Goal: Use online tool/utility: Utilize a website feature to perform a specific function

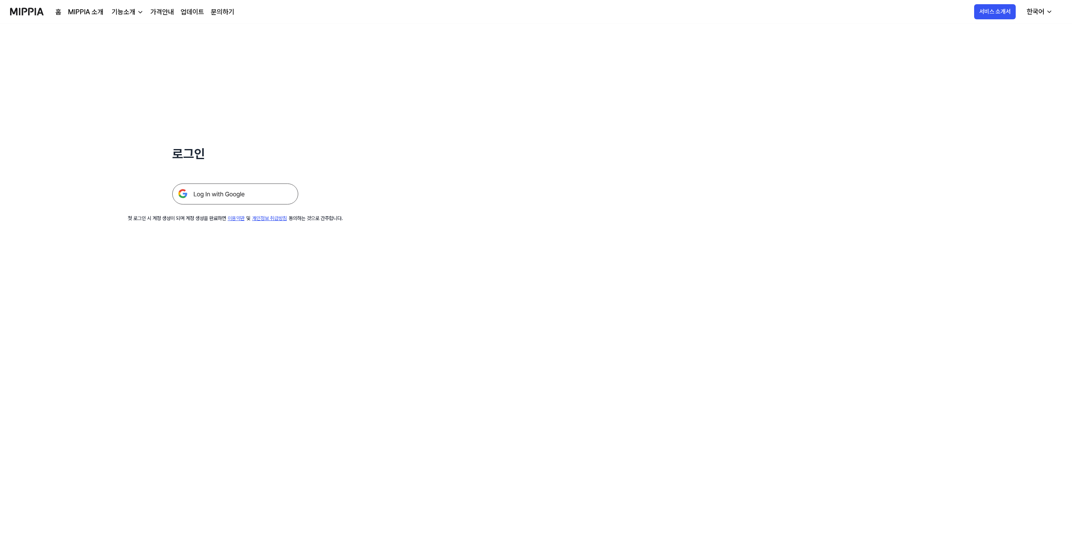
click at [238, 192] on img at bounding box center [235, 194] width 126 height 21
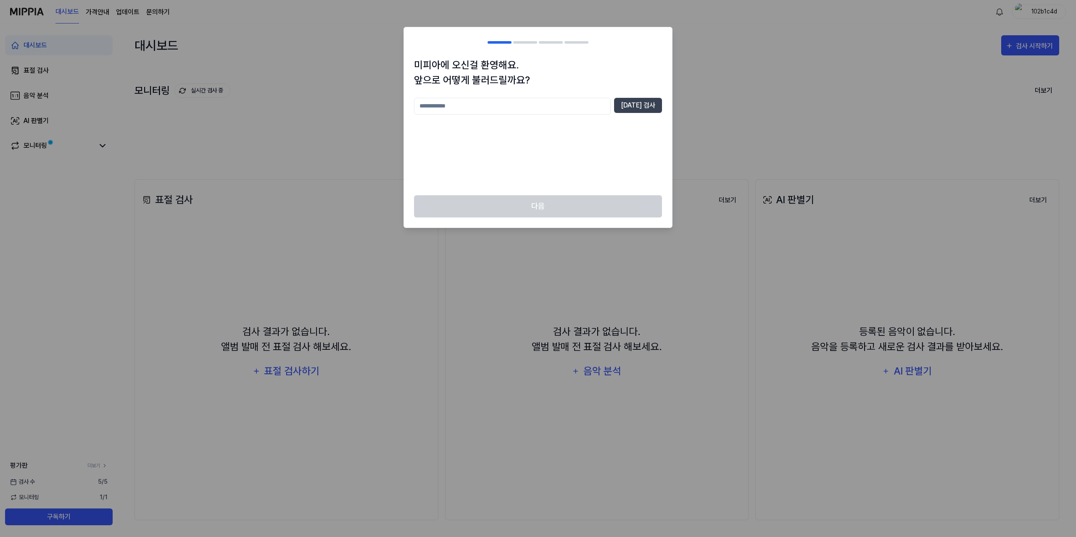
click at [591, 106] on input "text" at bounding box center [512, 106] width 197 height 17
type input "*"
click at [648, 109] on button "[DATE] 검사" at bounding box center [638, 105] width 48 height 15
drag, startPoint x: 478, startPoint y: 113, endPoint x: 477, endPoint y: 108, distance: 4.8
click at [478, 112] on input "**" at bounding box center [512, 106] width 197 height 17
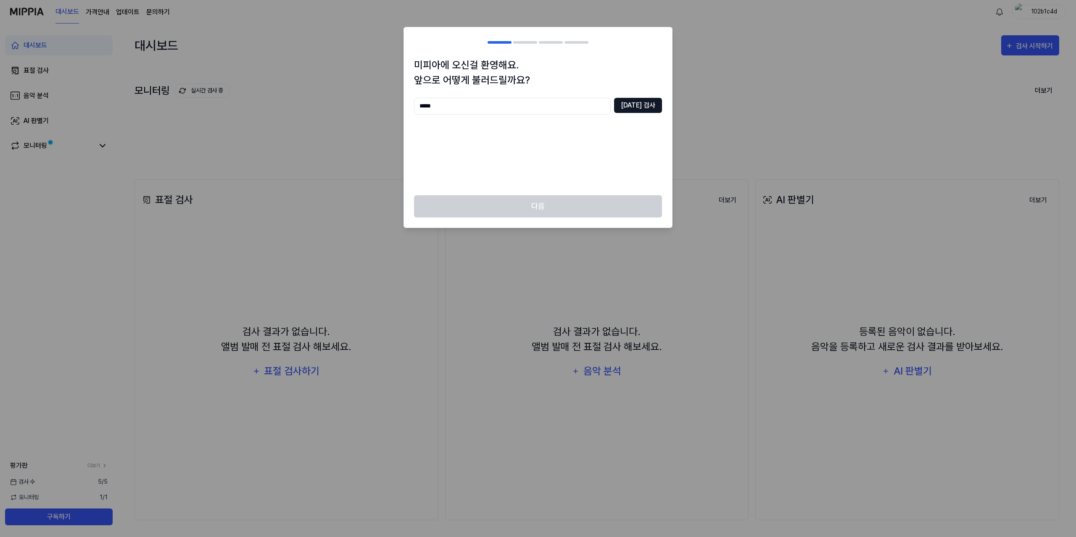
type input "*****"
click at [642, 98] on button "[DATE] 검사" at bounding box center [638, 105] width 48 height 15
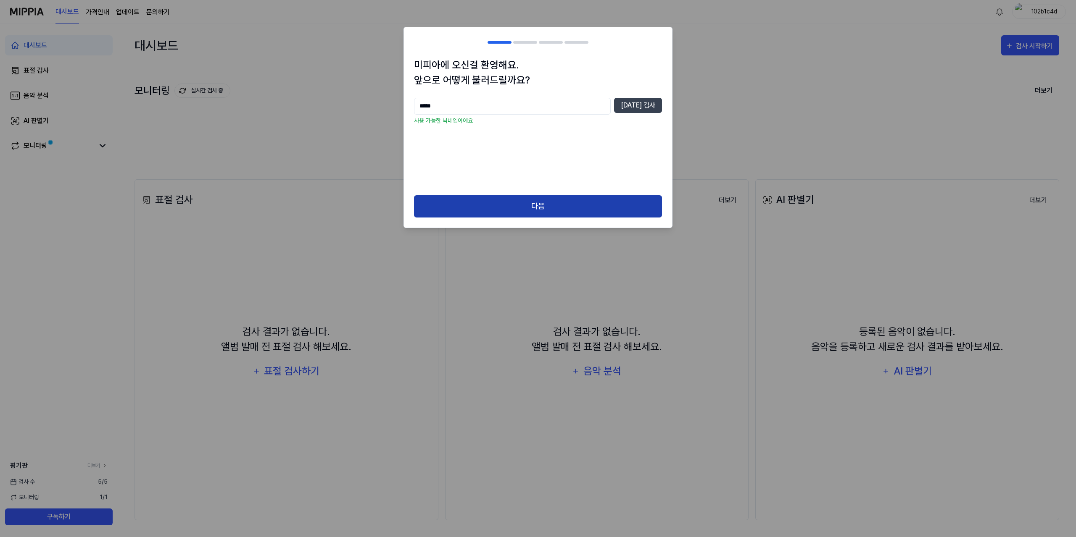
click at [541, 208] on button "다음" at bounding box center [538, 206] width 248 height 22
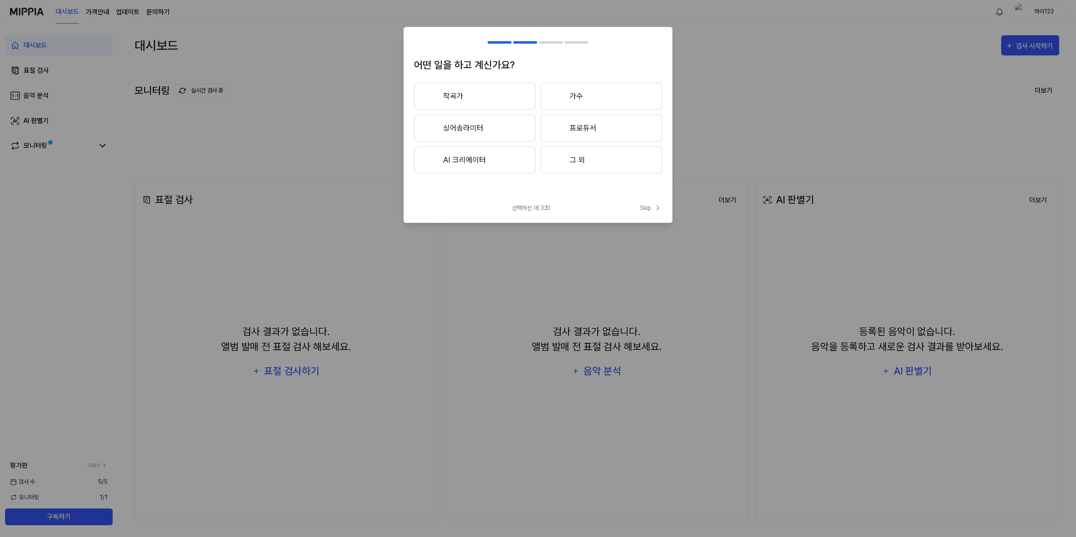
click at [586, 162] on button "그 외" at bounding box center [600, 160] width 121 height 27
click at [642, 207] on span "Skip" at bounding box center [650, 208] width 22 height 9
click at [647, 202] on span "Skip" at bounding box center [650, 199] width 24 height 10
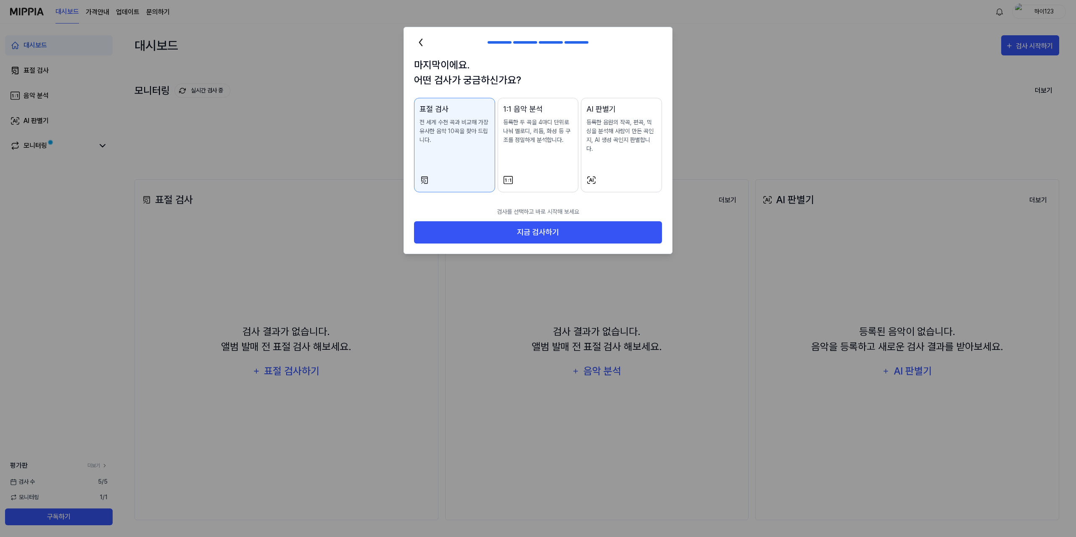
click at [603, 150] on div "AI 판별기 등록한 음원의 작곡, 편곡, 믹싱을 분석해 사람이 만든 곡인지, AI 생성 곡인지 판별합니다." at bounding box center [621, 136] width 70 height 67
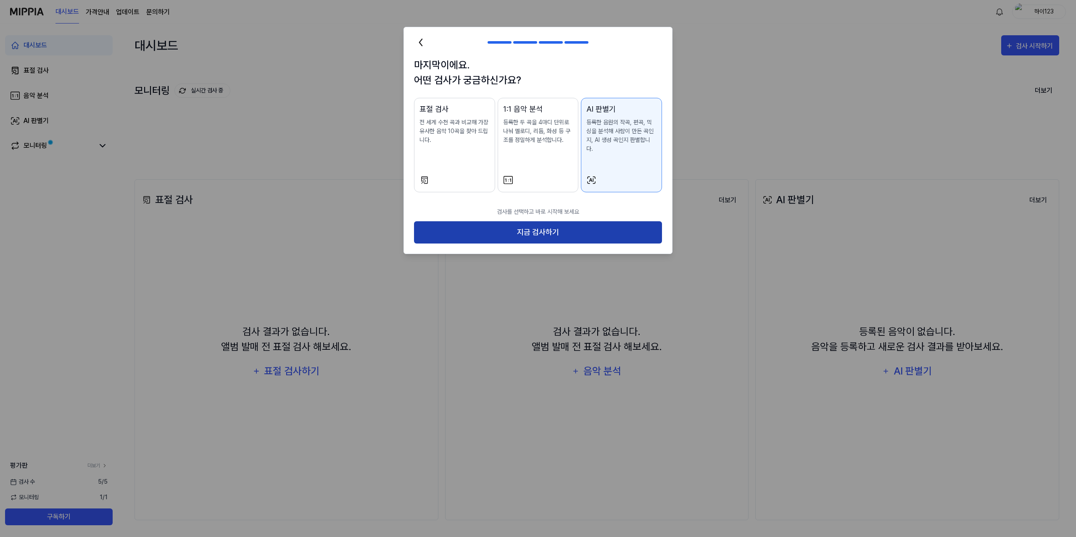
click at [595, 224] on button "지금 검사하기" at bounding box center [538, 232] width 248 height 22
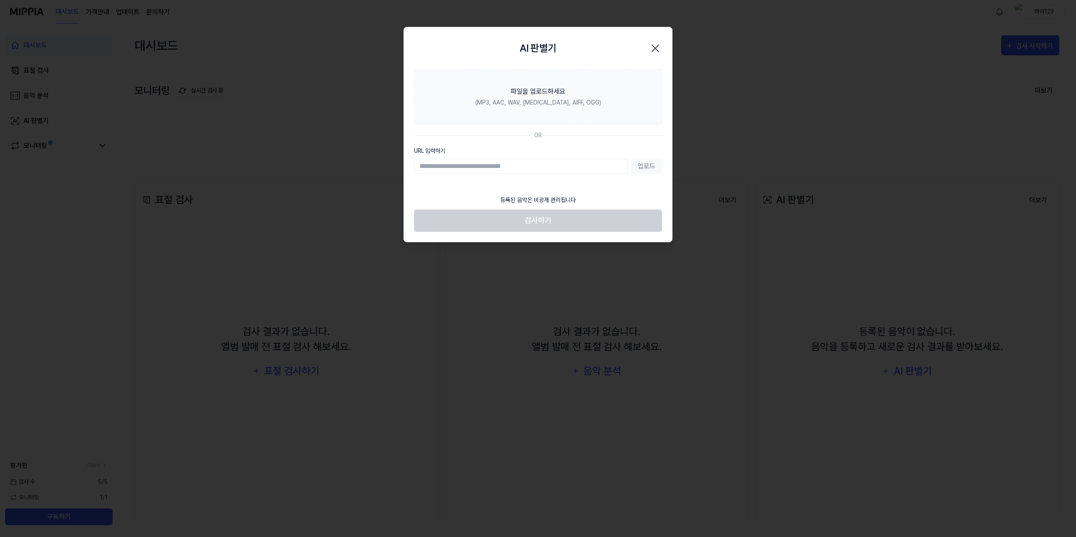
click at [464, 167] on input "URL 입력하기" at bounding box center [520, 166] width 213 height 15
paste input "**********"
type input "**********"
click at [633, 186] on section "**********" at bounding box center [538, 129] width 268 height 121
click at [644, 163] on button "업로드" at bounding box center [646, 166] width 31 height 15
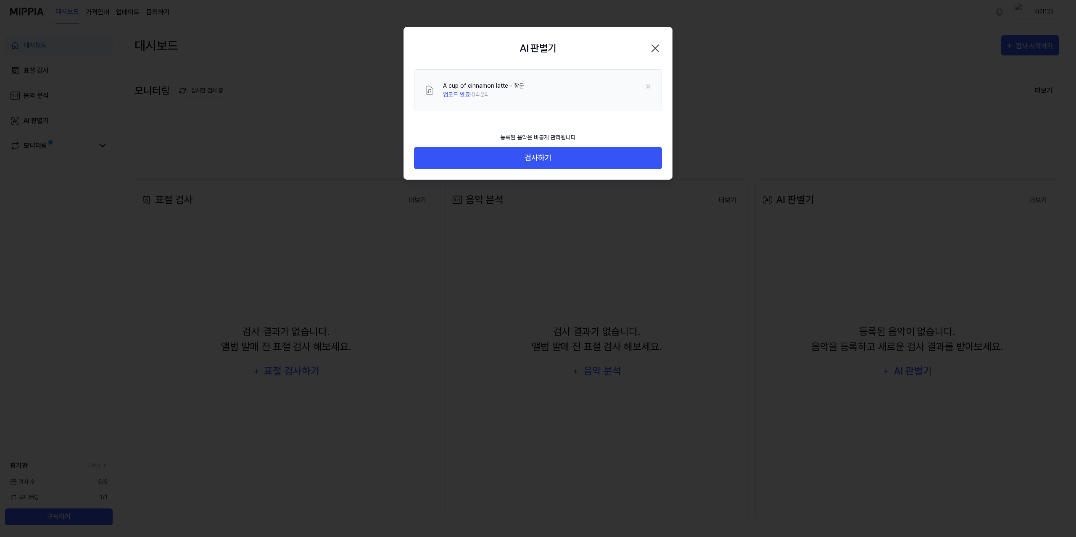
click at [460, 133] on footer "등록된 음악은 비공개 관리됩니다 검사하기" at bounding box center [538, 148] width 248 height 41
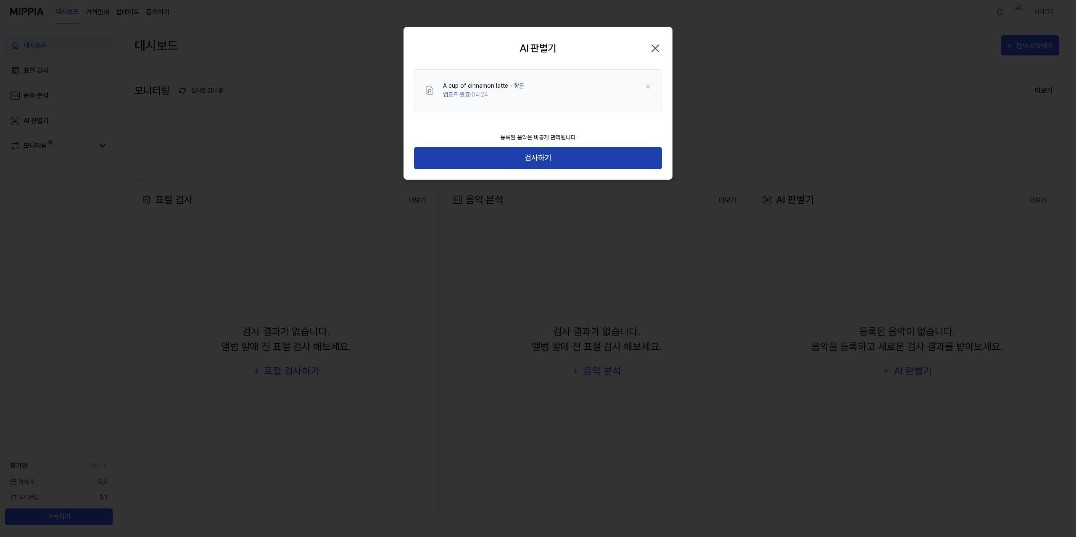
click at [527, 160] on button "검사하기" at bounding box center [538, 158] width 248 height 22
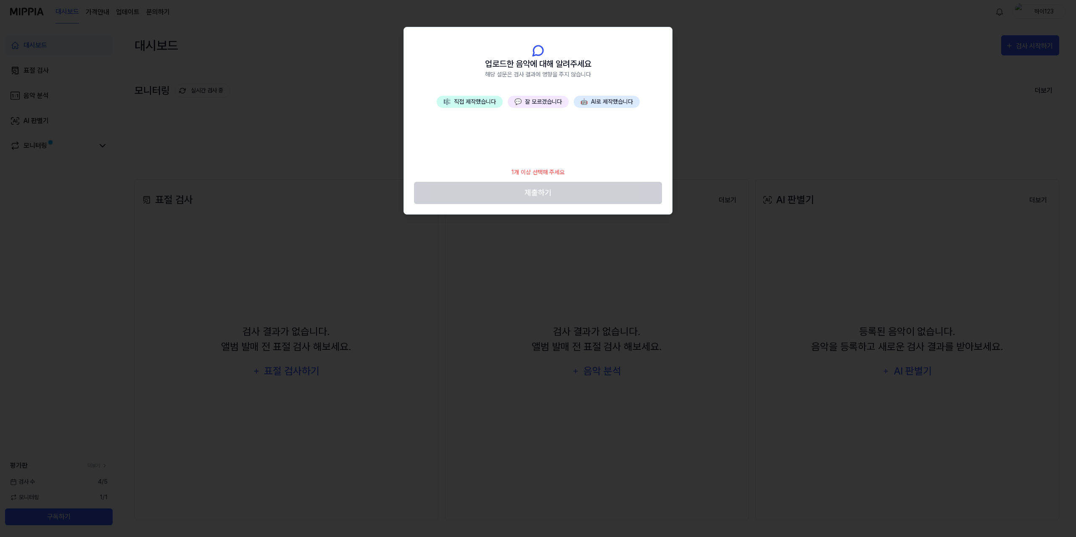
click at [579, 150] on div "🎼 직접 제작했습니다 💬 잘 모르겠습니다 🤖 AI로 제작했습니다" at bounding box center [538, 129] width 268 height 67
click at [540, 63] on span "업로드한 음악에 대해 알려주세요" at bounding box center [538, 64] width 106 height 13
click at [541, 102] on button "💬 잘 모르겠습니다" at bounding box center [538, 102] width 61 height 12
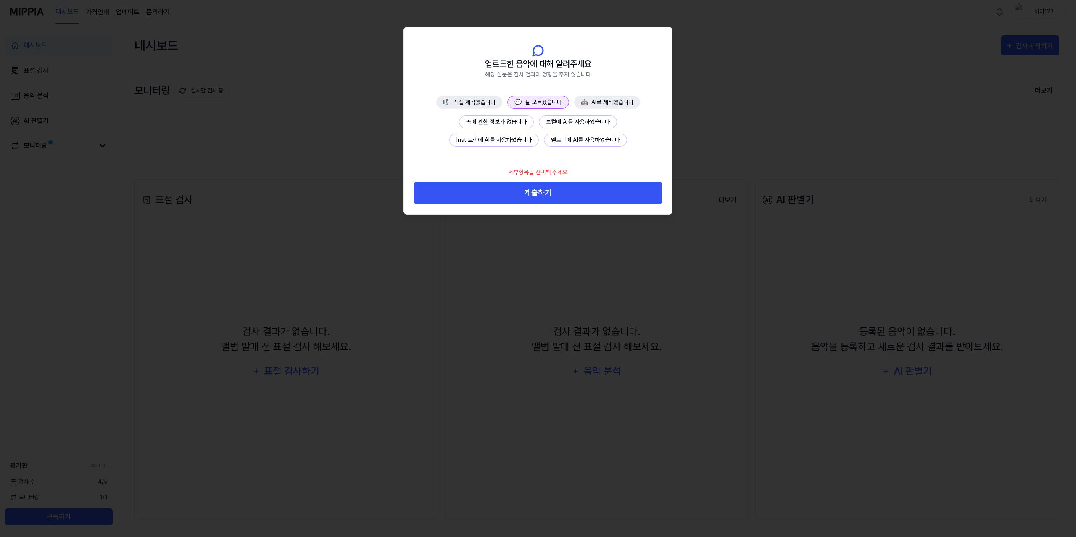
click at [579, 161] on div "🎼 직접 제작했습니다 💬 잘 모르겠습니다 🤖 AI로 제작했습니다 곡에 관한 정보가 없습니다 보컬에 AI를 사용하였습니다 Inst 트랙에 AI를…" at bounding box center [538, 129] width 268 height 67
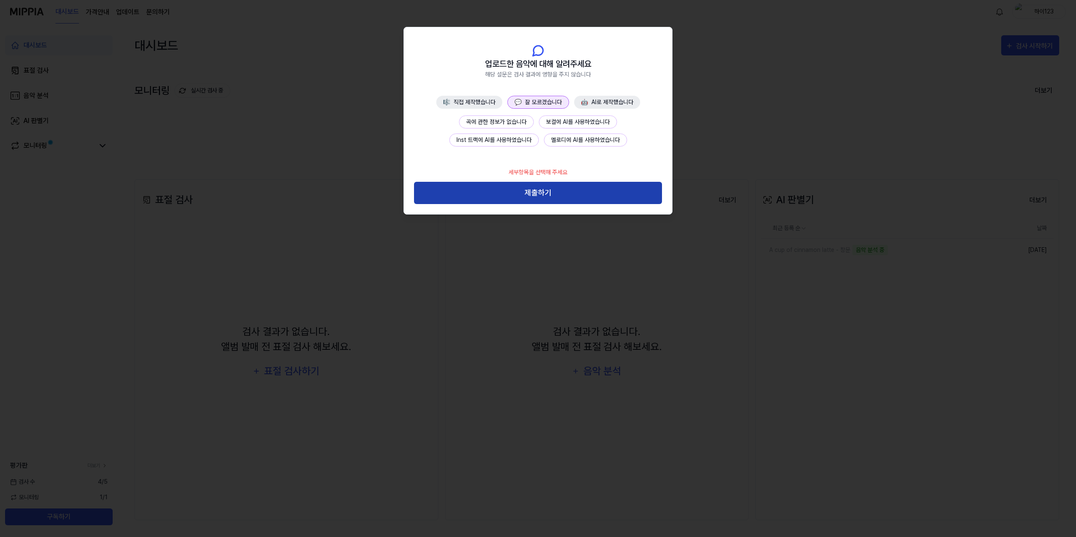
click at [571, 192] on button "제출하기" at bounding box center [538, 193] width 248 height 22
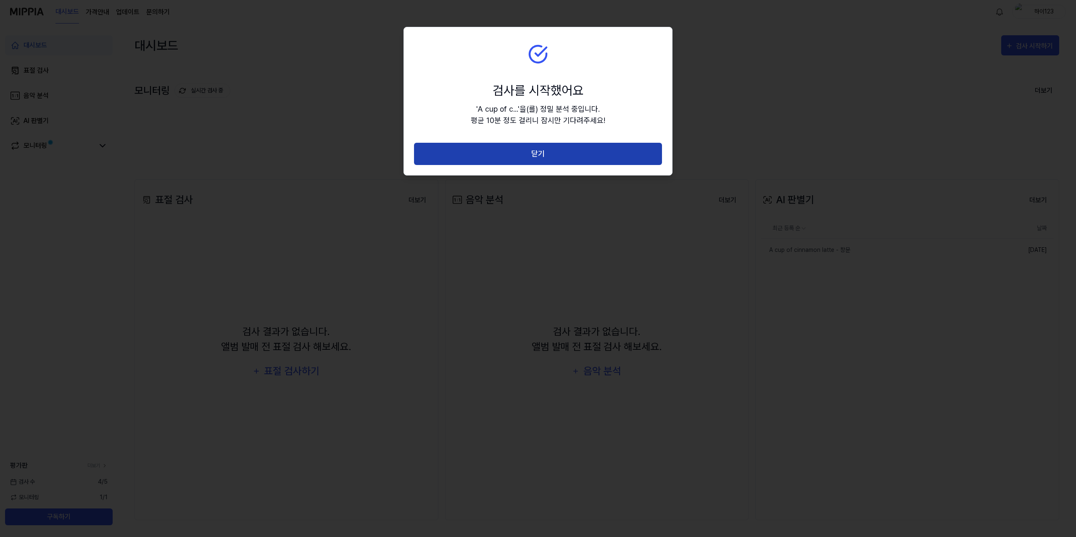
click at [548, 157] on button "닫기" at bounding box center [538, 154] width 248 height 22
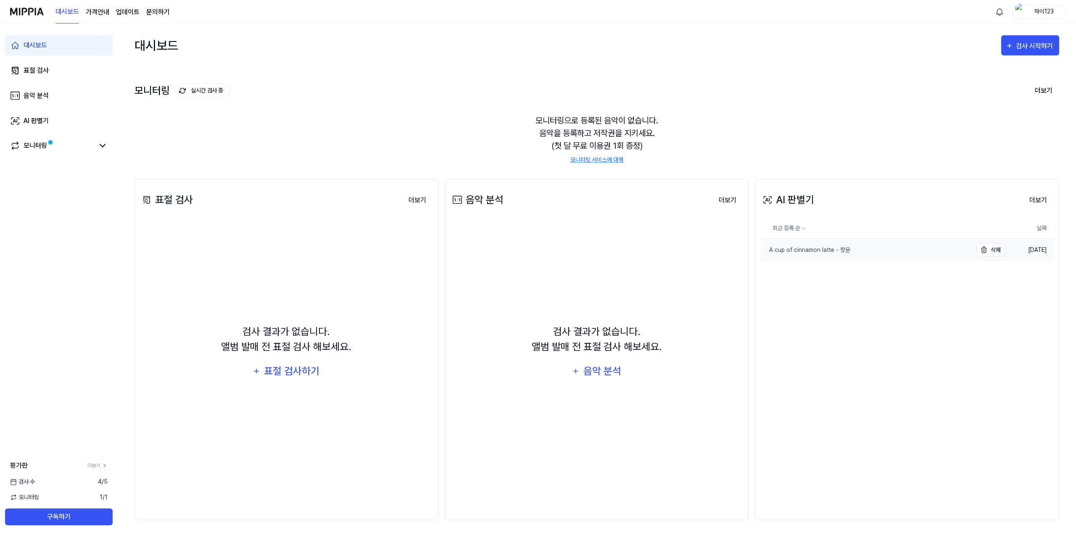
click at [813, 245] on link "A cup of cinnamon latte - 창문" at bounding box center [866, 250] width 212 height 22
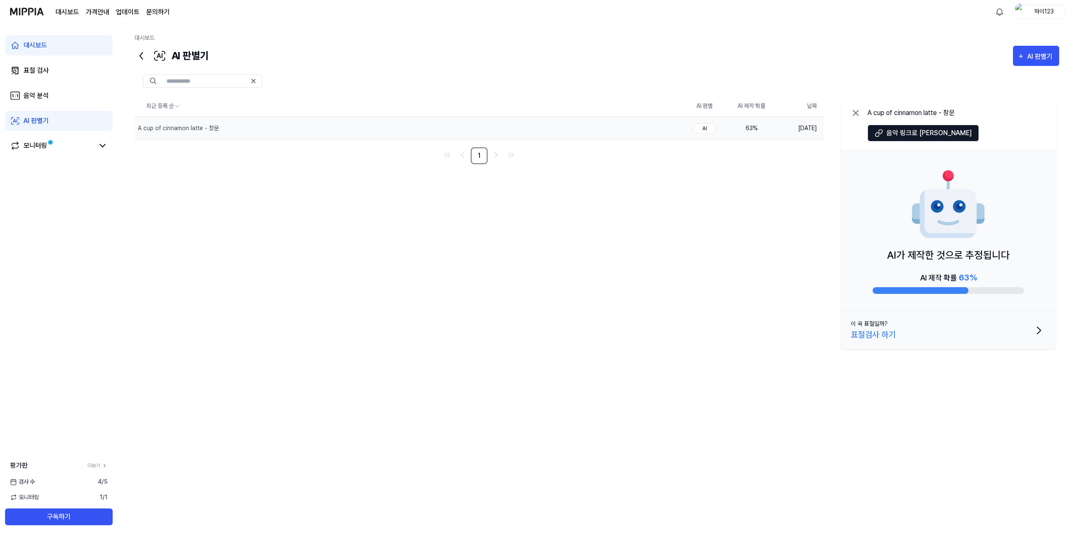
click at [706, 129] on div "AI" at bounding box center [704, 129] width 24 height 10
click at [689, 286] on div "최근 등록 순 AI 판별 AI 제작 확률 날짜 A cup of cinnamon latte - 창문 삭제 AI 63 % [DATE] 1 A cu…" at bounding box center [596, 270] width 924 height 349
click at [424, 311] on div "최근 등록 순 AI 판별 AI 제작 확률 날짜 A cup of cinnamon latte - 창문 삭제 AI 63 % [DATE] 1 A cu…" at bounding box center [596, 270] width 924 height 349
click at [1036, 57] on div "AI 판별기" at bounding box center [1041, 56] width 28 height 11
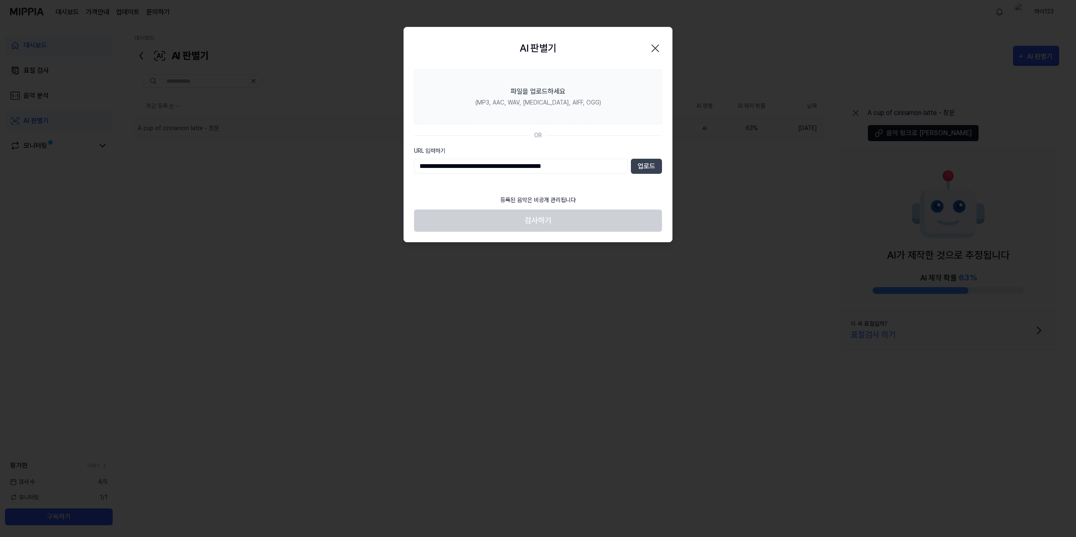
type input "**********"
click at [621, 187] on section "**********" at bounding box center [538, 129] width 268 height 121
click at [644, 170] on button "업로드" at bounding box center [646, 166] width 31 height 15
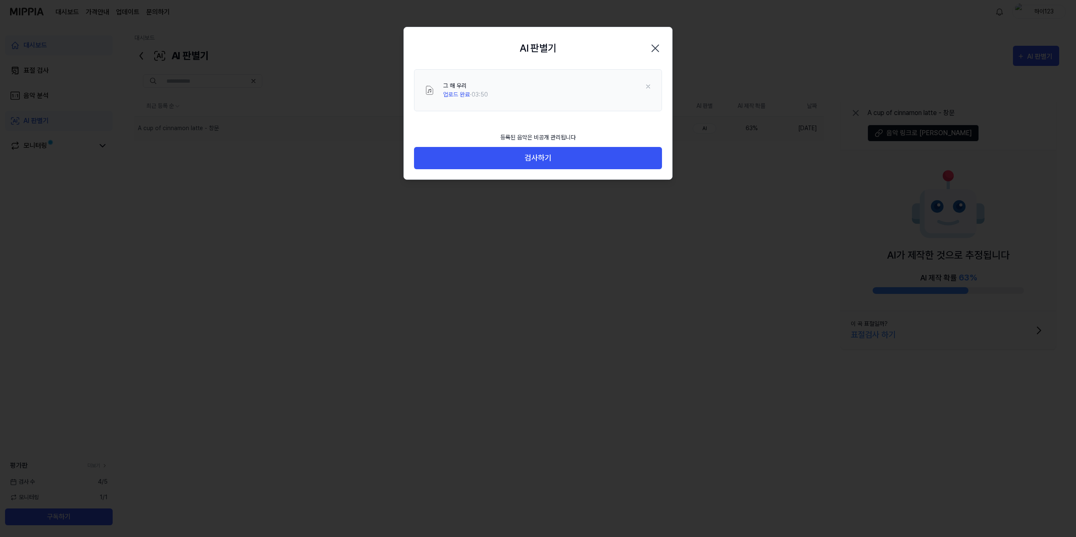
click at [485, 123] on div "그 해 우리 업로드 완료 · 03:50" at bounding box center [538, 98] width 268 height 59
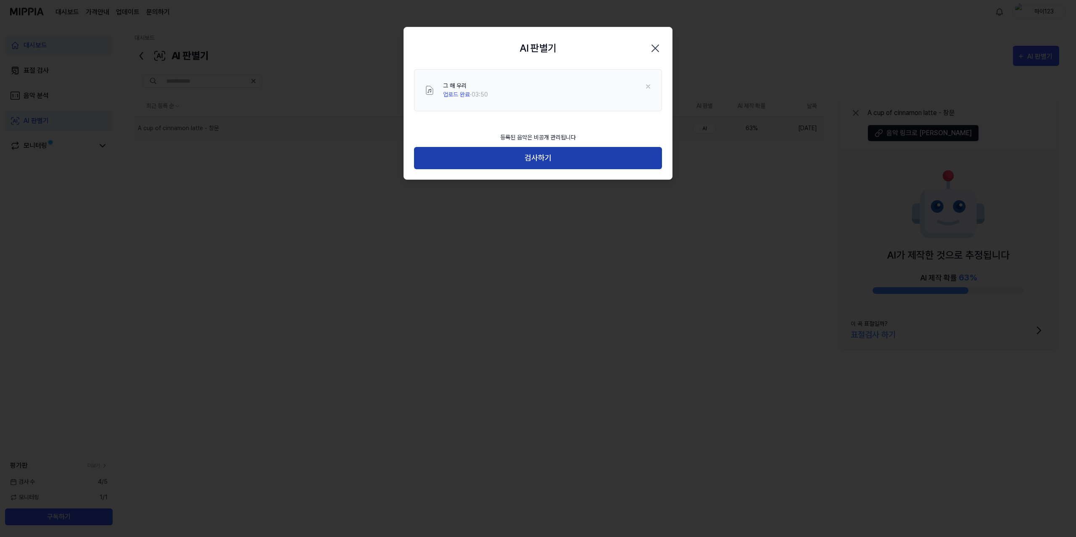
click at [538, 157] on button "검사하기" at bounding box center [538, 158] width 248 height 22
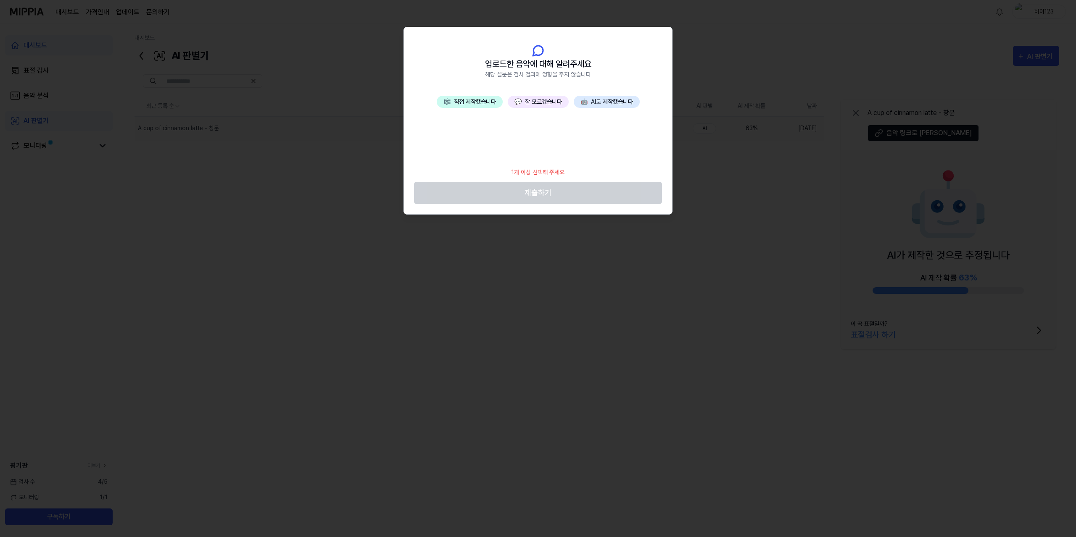
click at [537, 103] on button "💬 잘 모르겠습니다" at bounding box center [538, 102] width 61 height 12
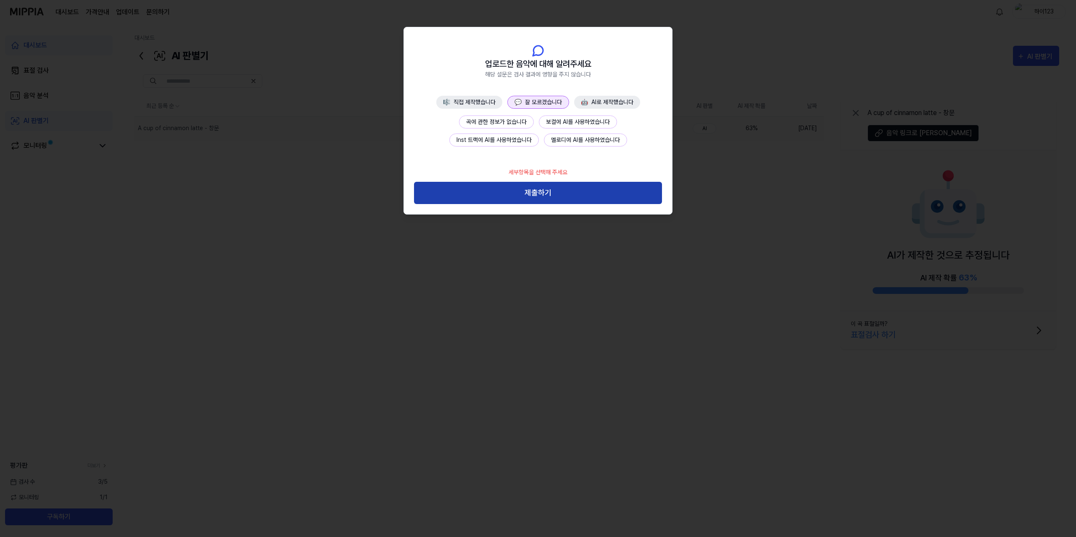
click at [561, 195] on button "제출하기" at bounding box center [538, 193] width 248 height 22
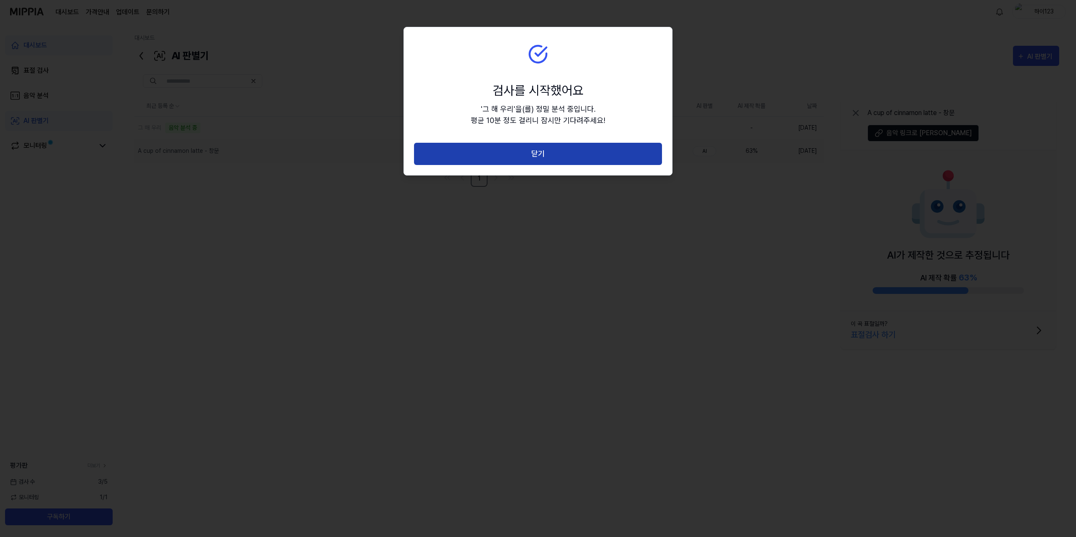
click at [550, 155] on button "닫기" at bounding box center [538, 154] width 248 height 22
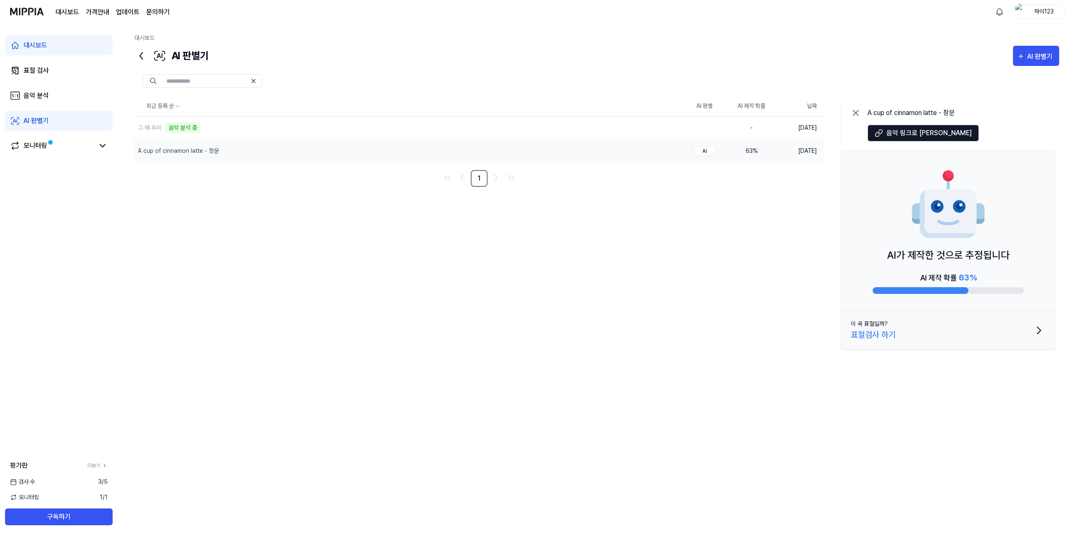
click at [321, 212] on div "최근 등록 순 AI 판별 AI 제작 확률 날짜 그 해 우리 음악 분석 중 삭제 - [DATE] A cup of cinnamon latte - …" at bounding box center [596, 270] width 924 height 349
click at [453, 134] on div "그 해 우리" at bounding box center [390, 129] width 512 height 24
click at [353, 188] on nav "1" at bounding box center [478, 179] width 689 height 17
click at [1035, 54] on div "AI 판별기" at bounding box center [1041, 56] width 28 height 11
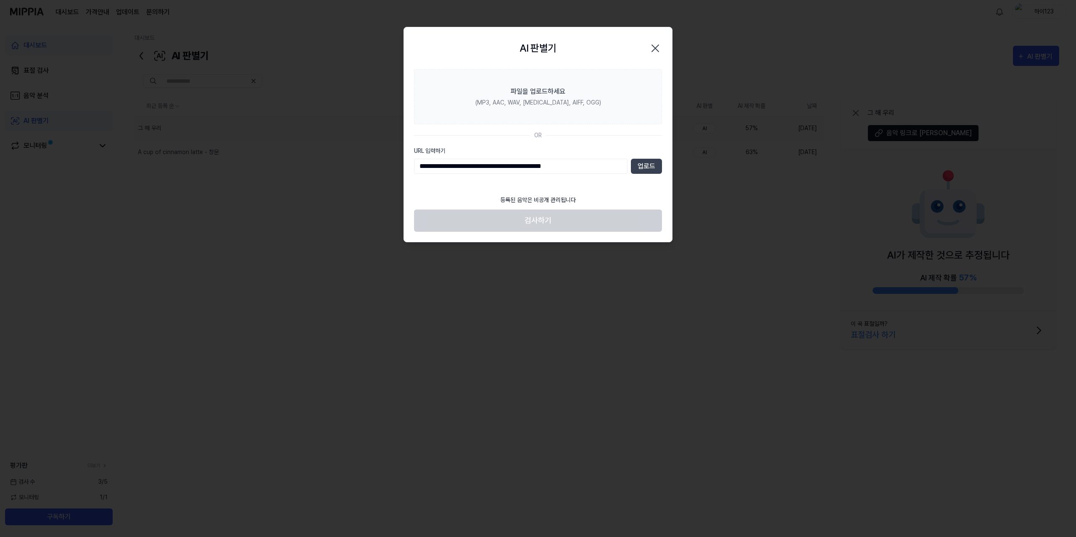
type input "**********"
click at [632, 181] on section "**********" at bounding box center [538, 129] width 268 height 121
click at [644, 168] on button "업로드" at bounding box center [646, 166] width 31 height 15
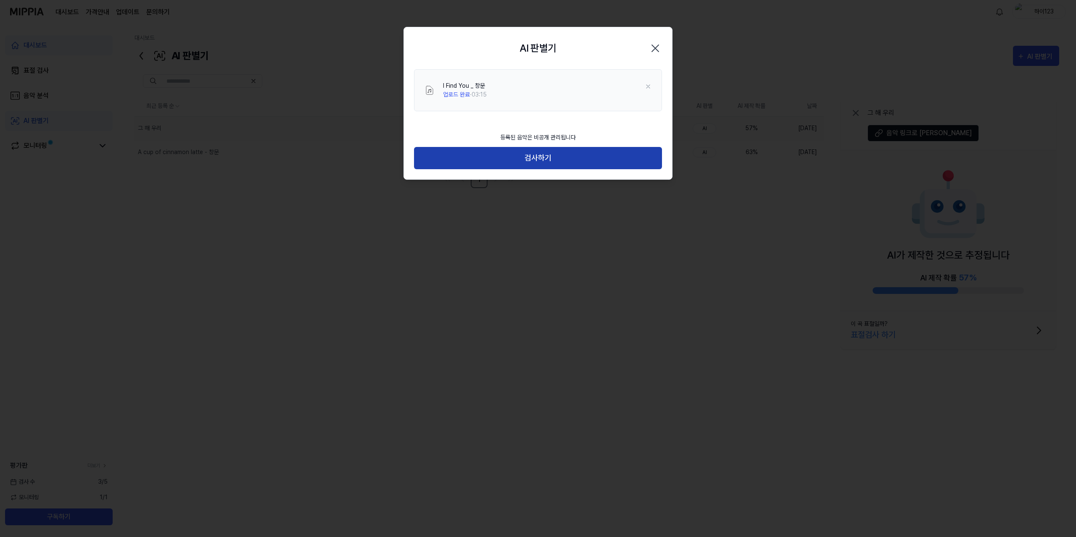
click at [559, 160] on button "검사하기" at bounding box center [538, 158] width 248 height 22
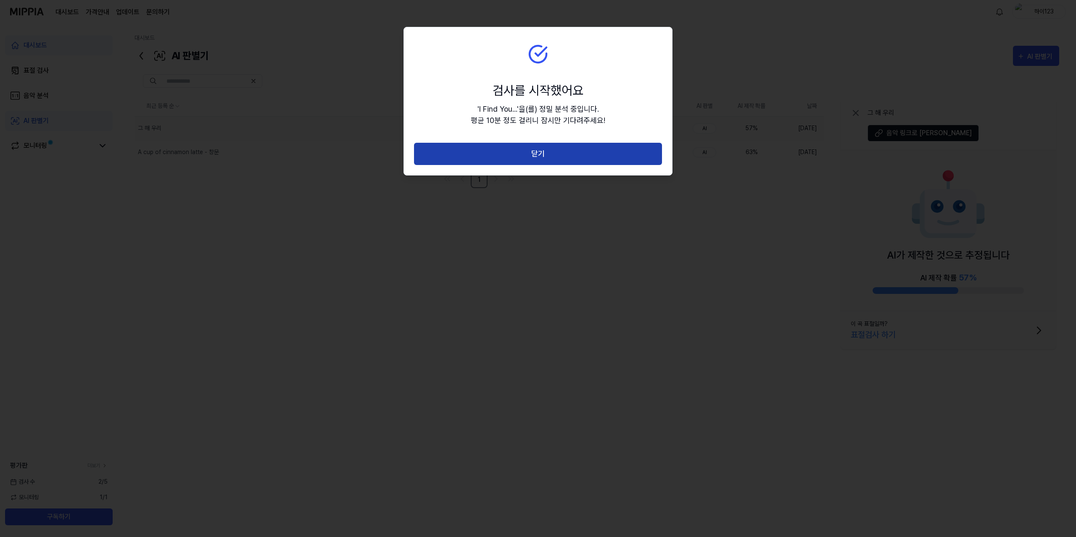
click at [547, 149] on button "닫기" at bounding box center [538, 154] width 248 height 22
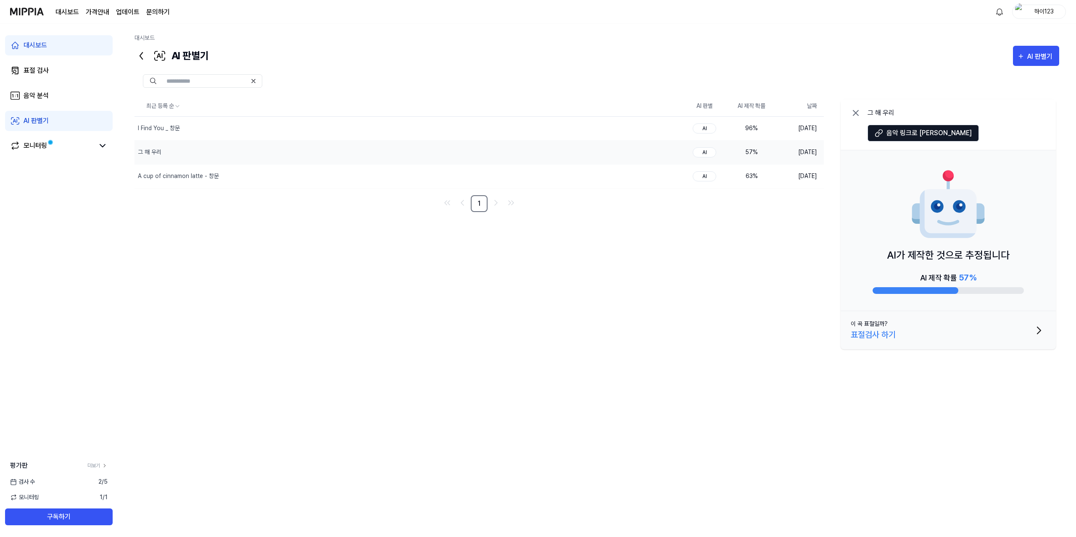
click at [313, 320] on div "최근 등록 순 AI 판별 AI 제작 확률 날짜 I Find You _ 창문 삭제 AI 96 % [DATE] 그 해 우리 삭제 AI 57 % […" at bounding box center [596, 270] width 924 height 349
click at [206, 127] on div "I Find You _ 창문" at bounding box center [390, 129] width 512 height 24
click at [456, 331] on div "최근 등록 순 AI 판별 AI 제작 확률 날짜 I Find You _ 창문 삭제 AI 96 % [DATE] 그 해 우리 삭제 AI 57 % […" at bounding box center [596, 270] width 924 height 349
click at [661, 411] on div "최근 등록 순 AI 판별 AI 제작 확률 날짜 I Find You _ 창문 삭제 AI 96 % [DATE] 그 해 우리 삭제 AI 57 % […" at bounding box center [596, 270] width 924 height 349
click at [213, 182] on div "A cup of cinnamon latte - 창문" at bounding box center [390, 177] width 512 height 24
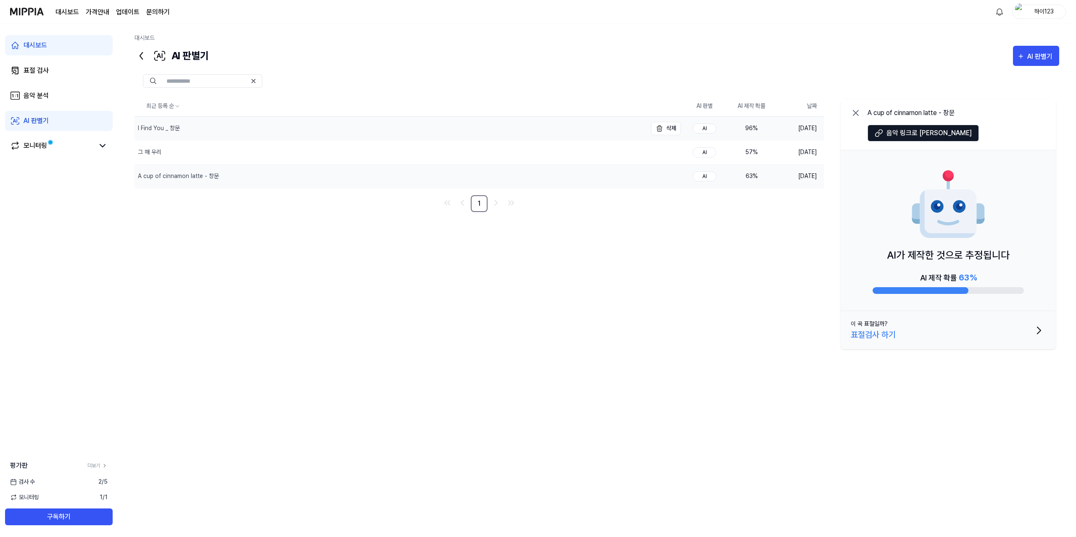
click at [295, 127] on div "I Find You _ 창문" at bounding box center [390, 129] width 512 height 24
click at [303, 144] on div "그 해 우리" at bounding box center [390, 153] width 512 height 24
click at [310, 158] on div "그 해 우리" at bounding box center [390, 153] width 512 height 24
click at [304, 121] on div "I Find You _ 창문" at bounding box center [390, 129] width 512 height 24
click at [1000, 329] on button "이 곡 표절일까? 표절검사 하기" at bounding box center [947, 330] width 215 height 38
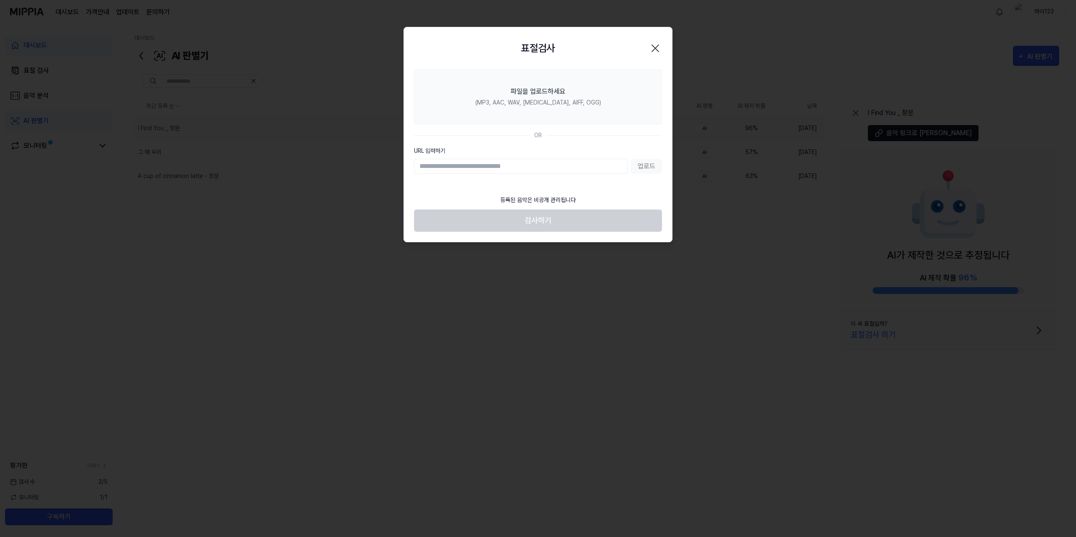
click at [659, 48] on icon "button" at bounding box center [654, 48] width 13 height 13
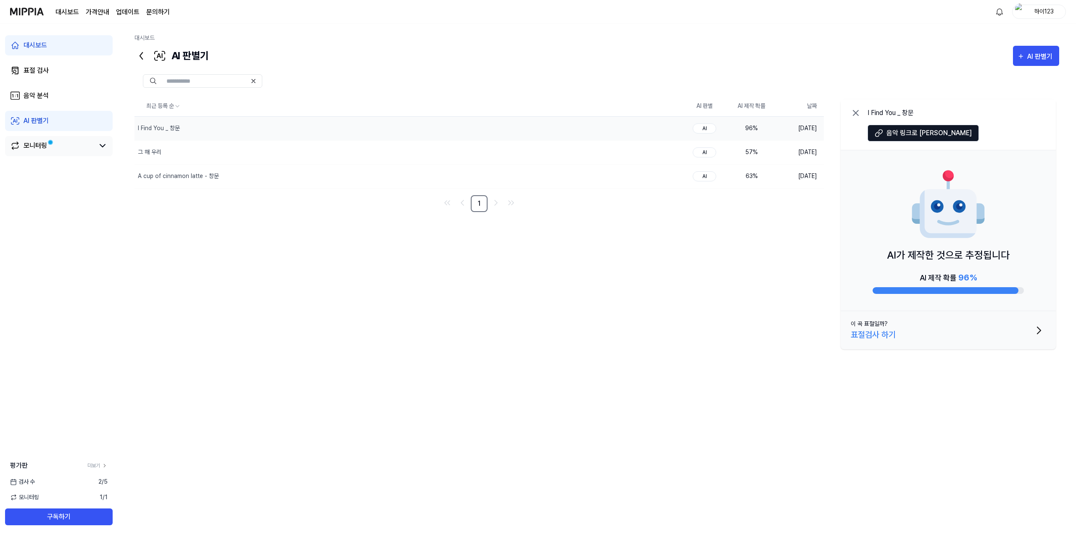
click at [84, 153] on div "모니터링" at bounding box center [59, 146] width 108 height 20
click at [84, 146] on link "모니터링" at bounding box center [52, 146] width 84 height 10
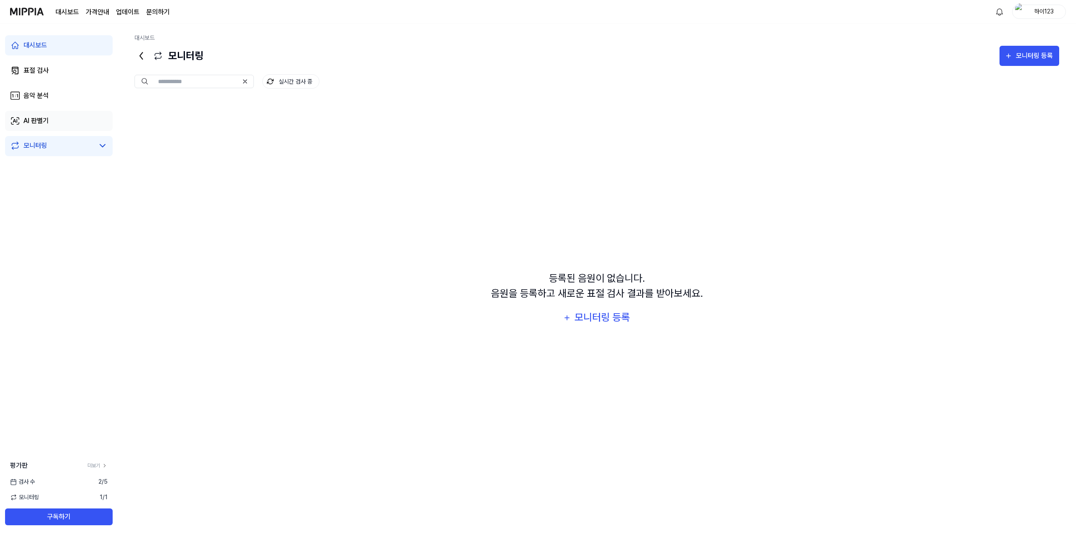
click at [50, 123] on link "AI 판별기" at bounding box center [59, 121] width 108 height 20
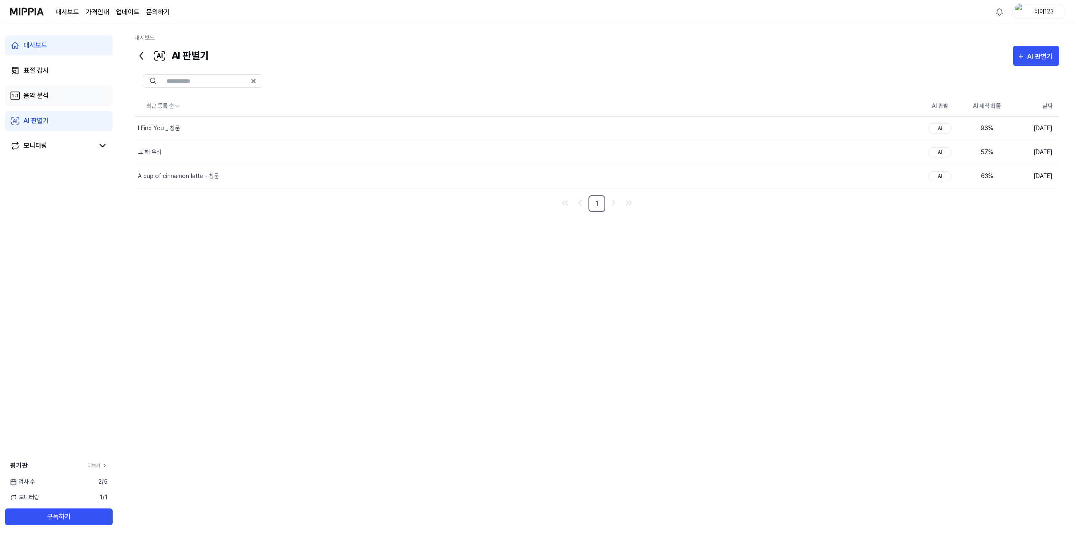
click at [63, 102] on link "음악 분석" at bounding box center [59, 96] width 108 height 20
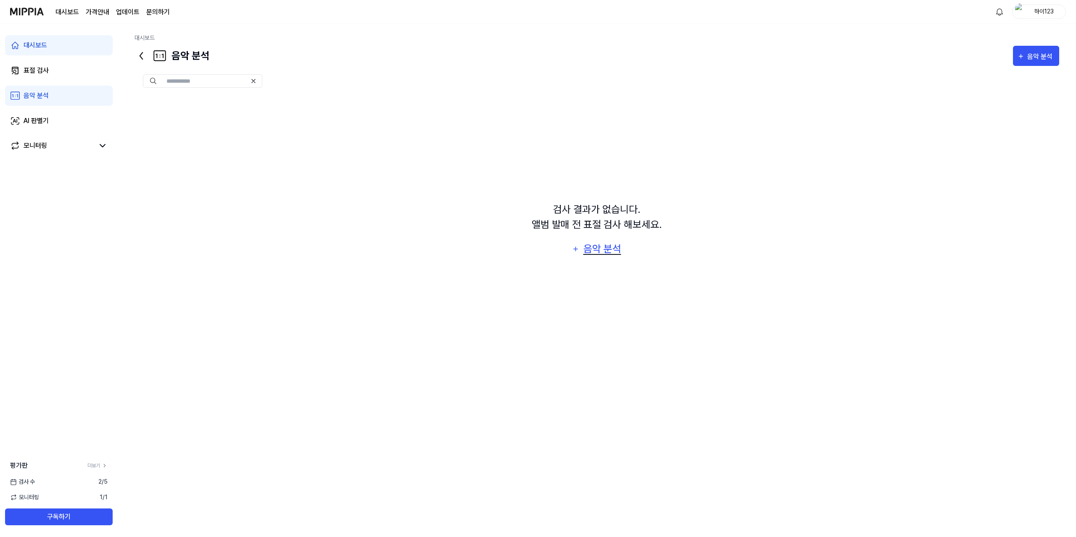
click at [600, 252] on div "음악 분석" at bounding box center [602, 249] width 40 height 16
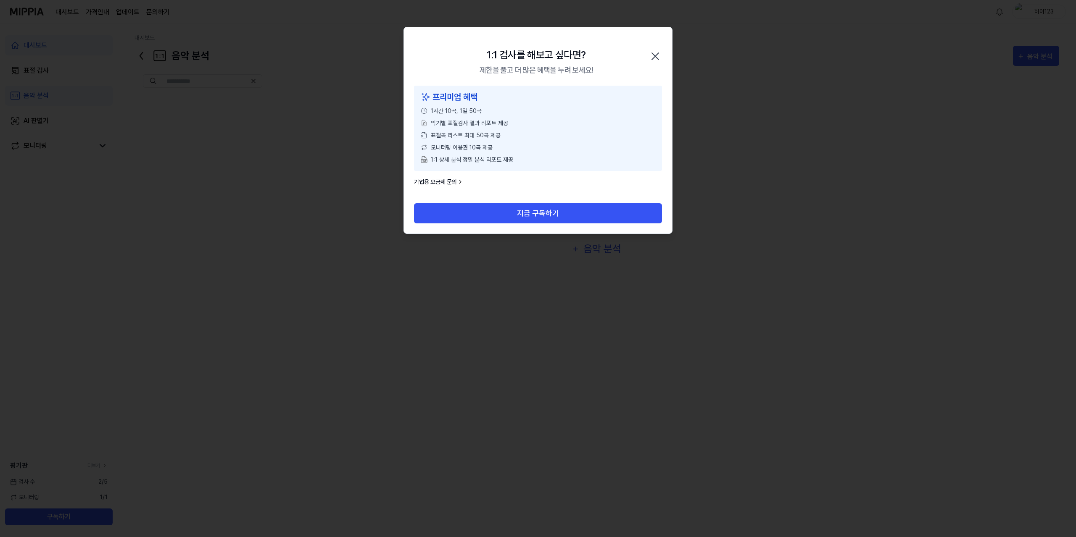
click at [655, 57] on icon "button" at bounding box center [654, 56] width 13 height 13
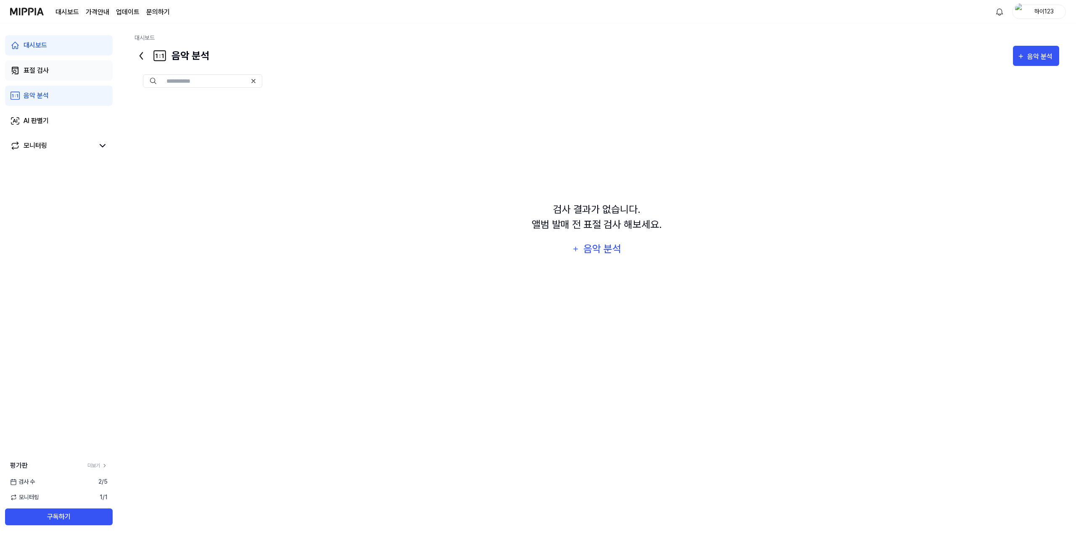
click at [47, 68] on div "표절 검사" at bounding box center [36, 71] width 25 height 10
click at [50, 122] on link "AI 판별기" at bounding box center [59, 121] width 108 height 20
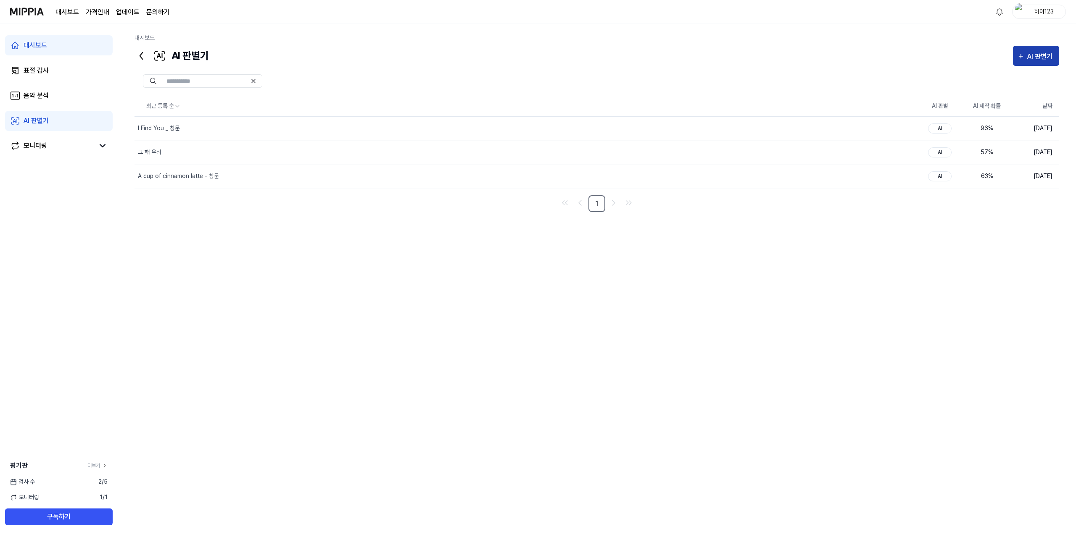
click at [1018, 58] on icon "button" at bounding box center [1021, 56] width 8 height 10
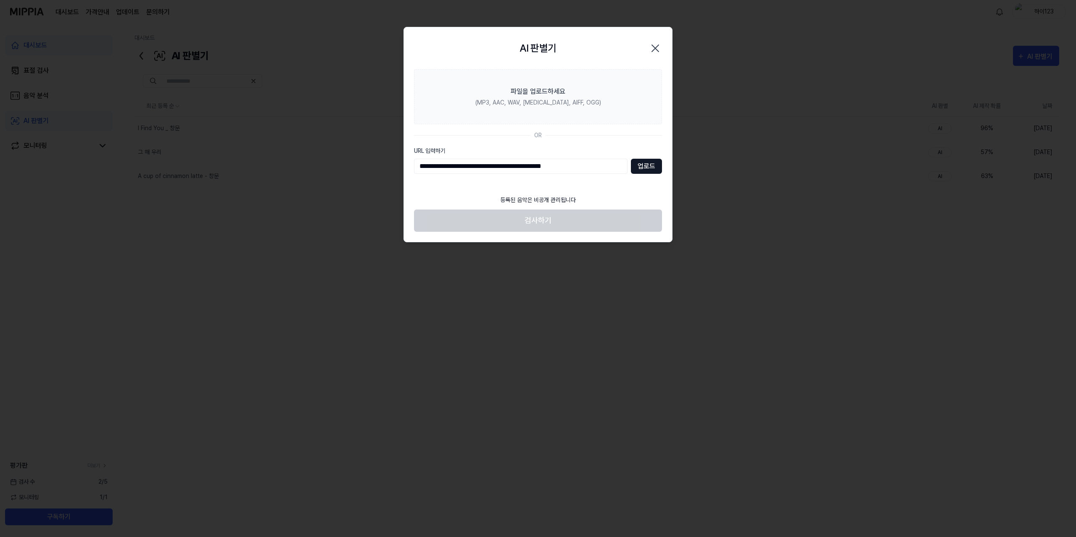
type input "**********"
click at [649, 163] on button "업로드" at bounding box center [646, 166] width 31 height 15
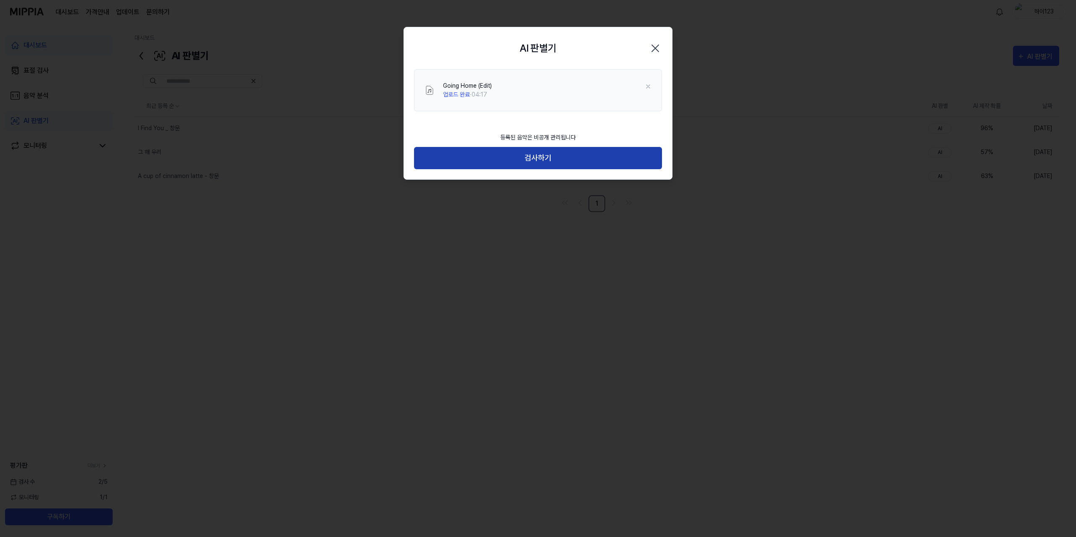
click at [579, 160] on button "검사하기" at bounding box center [538, 158] width 248 height 22
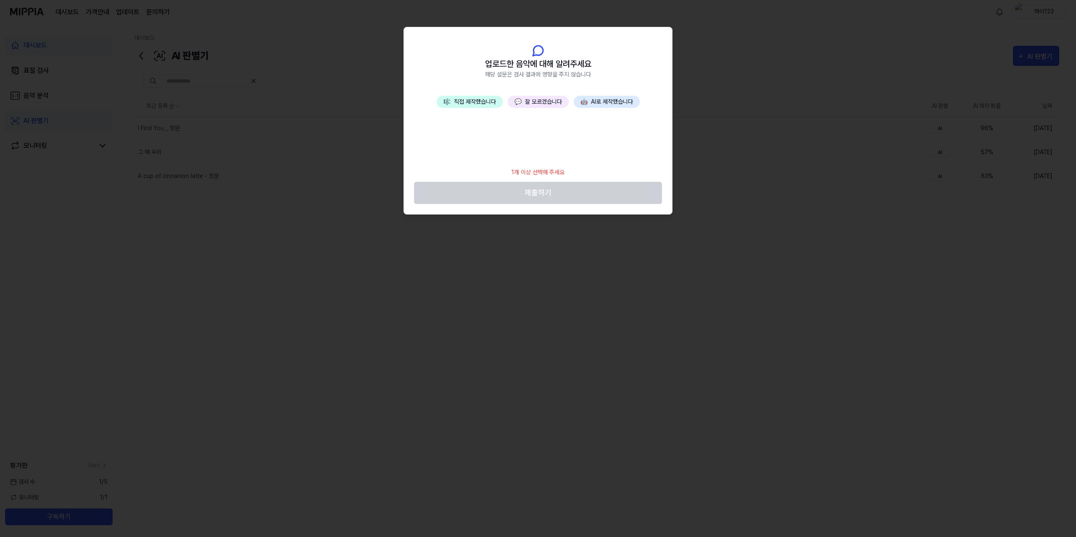
click at [529, 101] on button "💬 잘 모르겠습니다" at bounding box center [538, 102] width 61 height 12
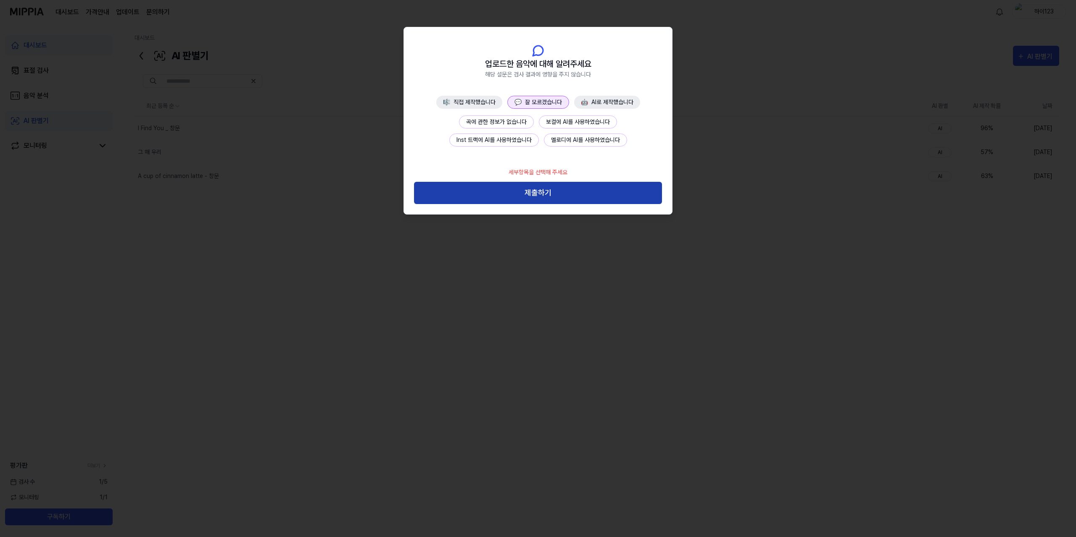
click at [565, 202] on button "제출하기" at bounding box center [538, 193] width 248 height 22
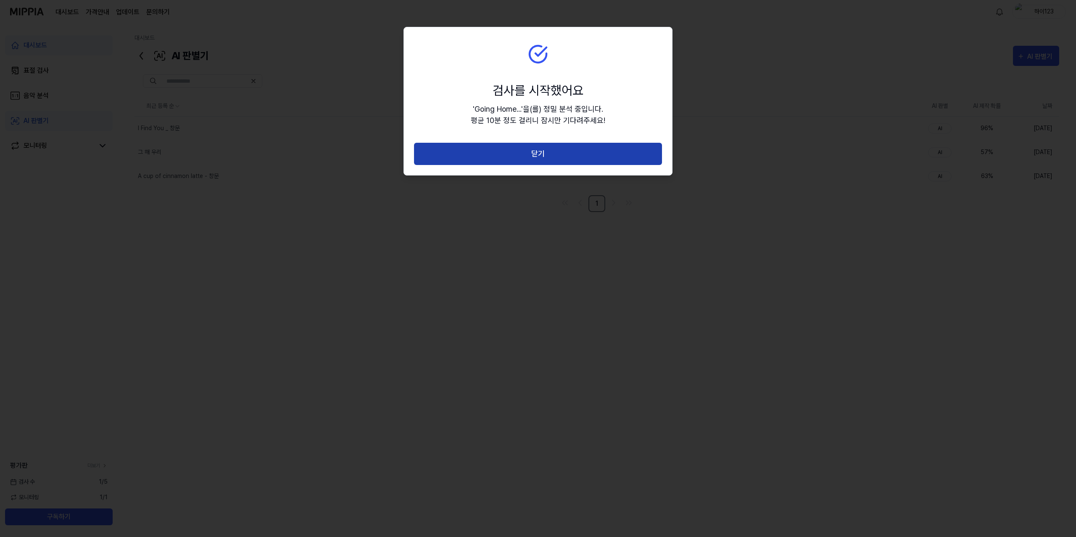
click at [550, 153] on button "닫기" at bounding box center [538, 154] width 248 height 22
